Goal: Find contact information: Find contact information

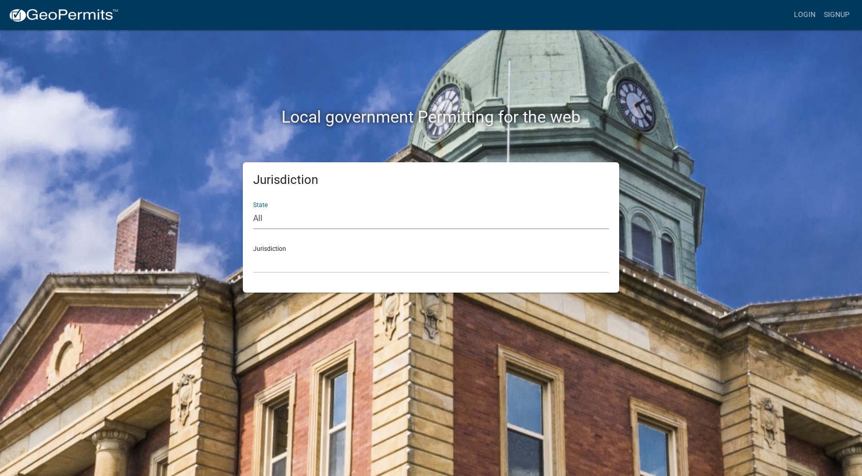
click at [278, 216] on select "All [US_STATE] [US_STATE] [US_STATE] [US_STATE] [US_STATE] [US_STATE] [US_STATE…" at bounding box center [431, 218] width 356 height 21
select select "[US_STATE]"
click at [253, 208] on select "All [US_STATE] [US_STATE] [US_STATE] [US_STATE] [US_STATE] [US_STATE] [US_STATE…" at bounding box center [431, 218] width 356 height 21
click at [276, 264] on select "City of [GEOGRAPHIC_DATA], [US_STATE] City of [GEOGRAPHIC_DATA], [US_STATE] Cit…" at bounding box center [431, 262] width 356 height 21
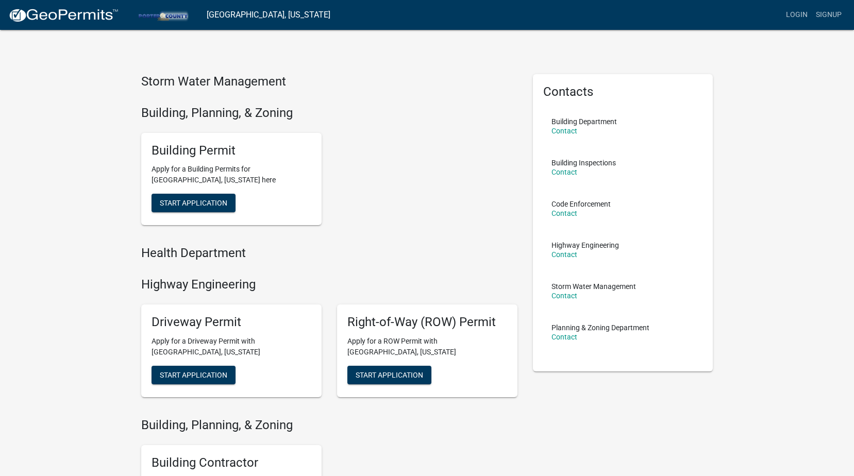
click at [272, 179] on p "Apply for a Building Permits for [GEOGRAPHIC_DATA], [US_STATE] here" at bounding box center [231, 175] width 160 height 22
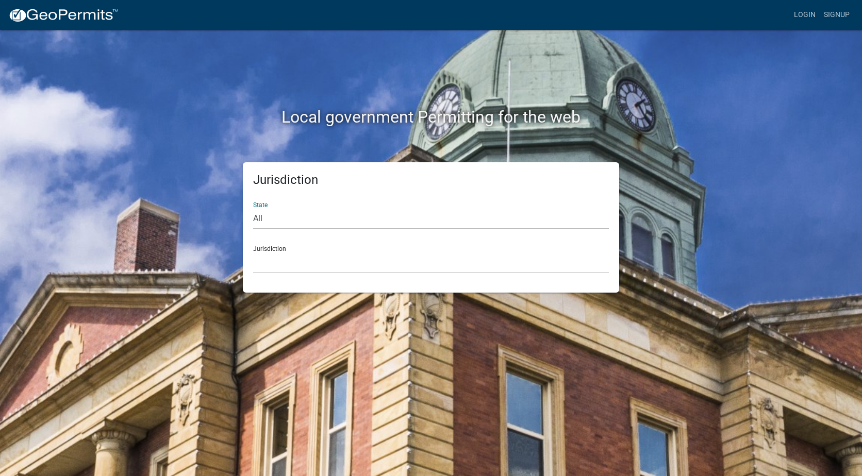
click at [261, 209] on select "All [US_STATE] [US_STATE] [US_STATE] [US_STATE] [US_STATE] [US_STATE] [US_STATE…" at bounding box center [431, 218] width 356 height 21
select select "[US_STATE]"
click at [253, 208] on select "All [US_STATE] [US_STATE] [US_STATE] [US_STATE] [US_STATE] [US_STATE] [US_STATE…" at bounding box center [431, 218] width 356 height 21
click at [269, 264] on select "City of [GEOGRAPHIC_DATA], [US_STATE] City of [GEOGRAPHIC_DATA], [US_STATE] Cit…" at bounding box center [431, 262] width 356 height 21
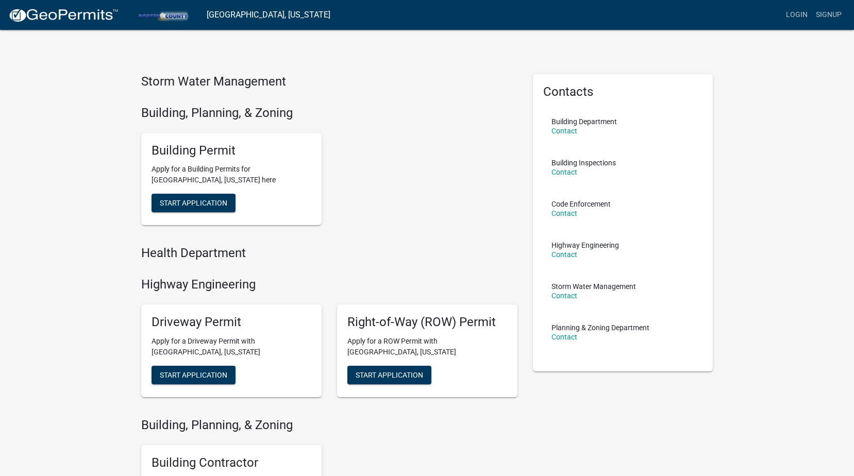
click at [380, 197] on div "Building Permit Apply for a Building Permits for Porter County, Indiana here St…" at bounding box center [329, 179] width 392 height 109
click at [567, 131] on link "Contact" at bounding box center [564, 131] width 26 height 8
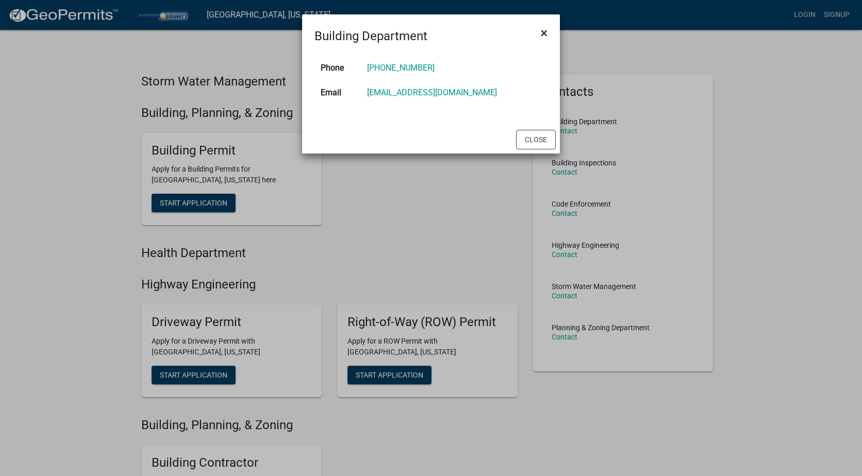
click at [543, 30] on span "×" at bounding box center [544, 33] width 7 height 14
